Goal: Check status: Check status

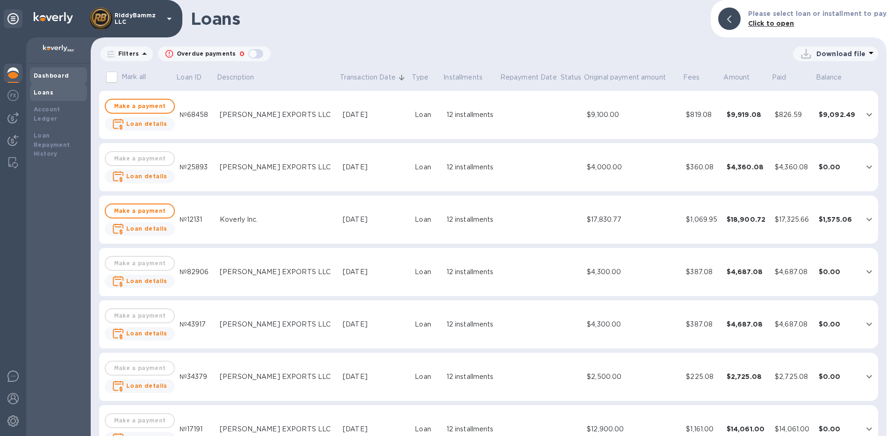
click at [41, 76] on b "Dashboard" at bounding box center [52, 75] width 36 height 7
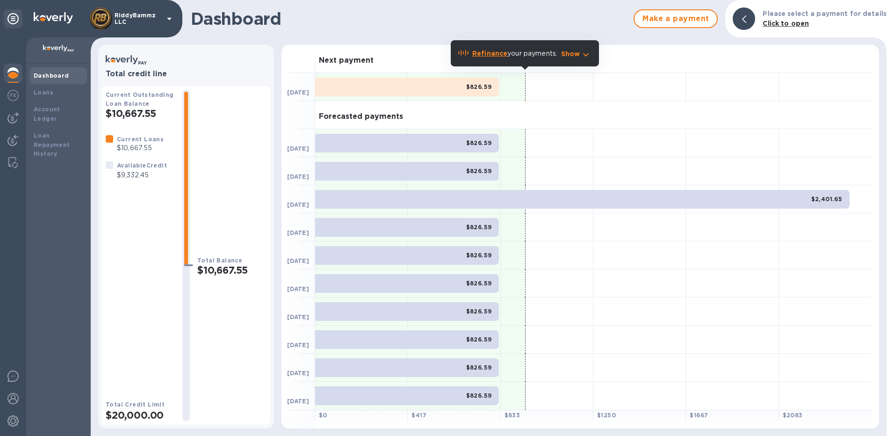
click at [586, 54] on icon "button" at bounding box center [586, 54] width 11 height 11
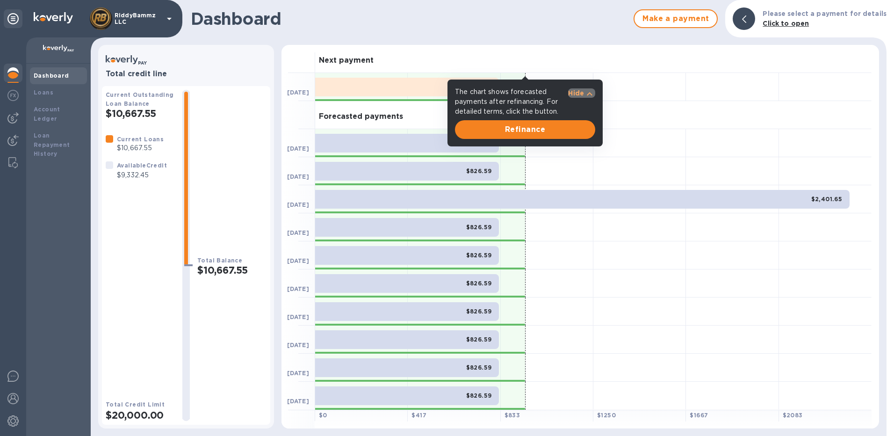
click at [588, 93] on icon "button" at bounding box center [589, 93] width 11 height 11
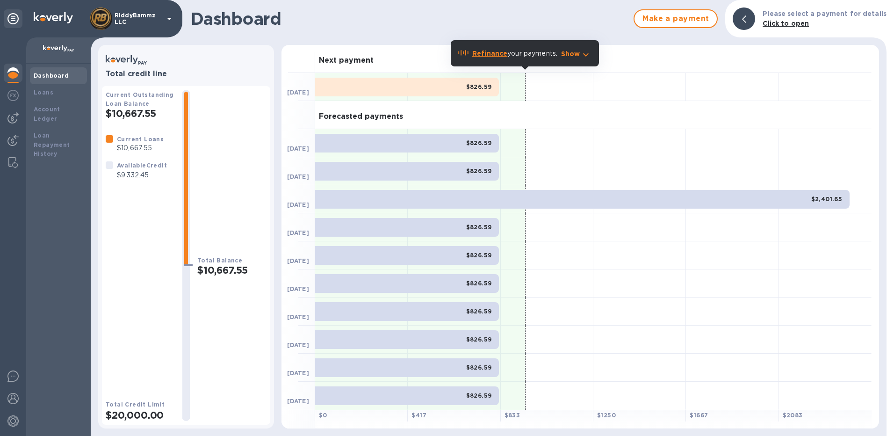
click at [588, 54] on icon "button" at bounding box center [586, 54] width 6 height 3
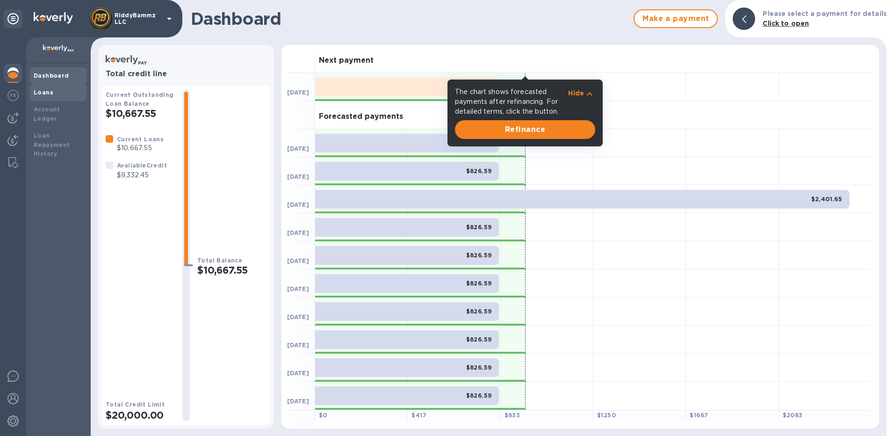
click at [43, 93] on b "Loans" at bounding box center [44, 92] width 20 height 7
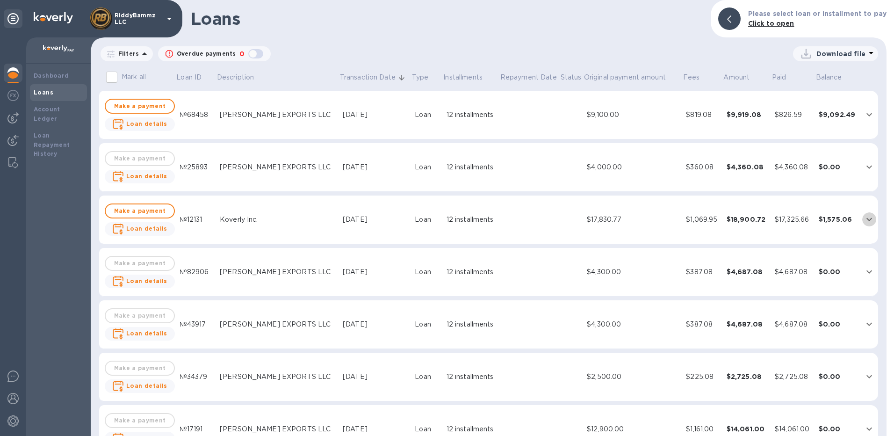
click at [864, 221] on icon "expand row" at bounding box center [869, 219] width 11 height 11
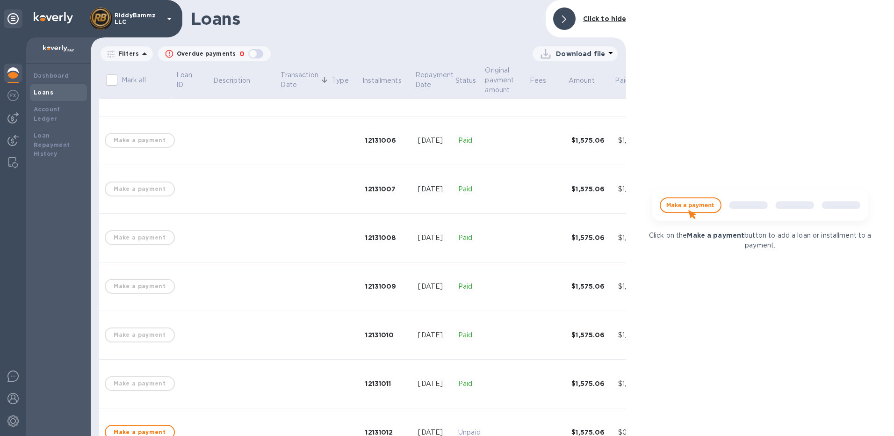
scroll to position [561, 0]
